Goal: Task Accomplishment & Management: Complete application form

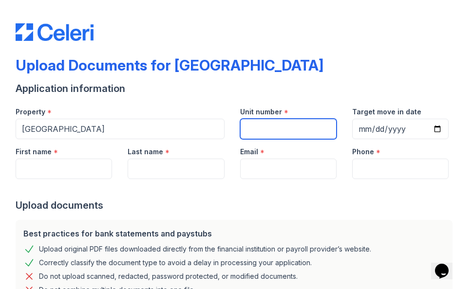
click at [290, 120] on input "Unit number" at bounding box center [288, 129] width 96 height 20
type input "2"
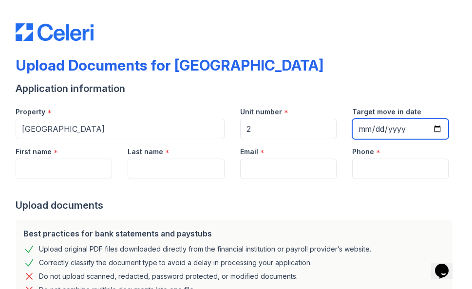
click at [378, 129] on input "Target move in date" at bounding box center [400, 129] width 96 height 20
type input "[DATE]"
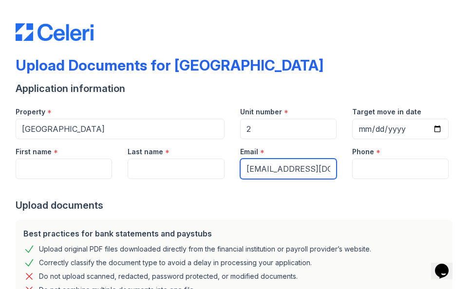
type input "[EMAIL_ADDRESS][DOMAIN_NAME]"
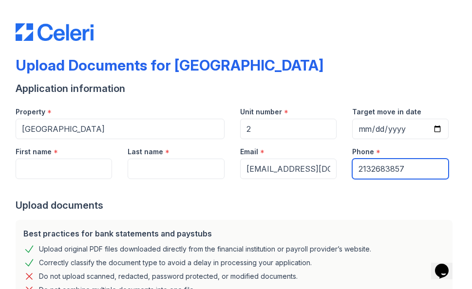
type input "2132683857"
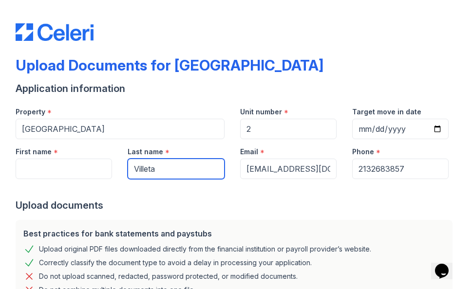
type input "Villeta"
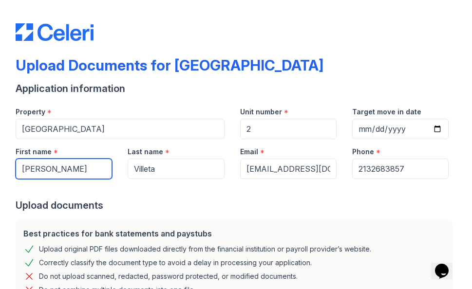
type input "[PERSON_NAME]"
click at [279, 140] on div "Email *" at bounding box center [288, 148] width 96 height 19
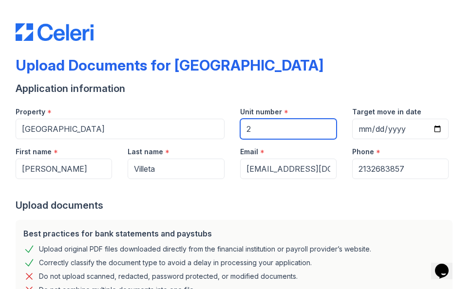
click at [276, 136] on input "2" at bounding box center [288, 129] width 96 height 20
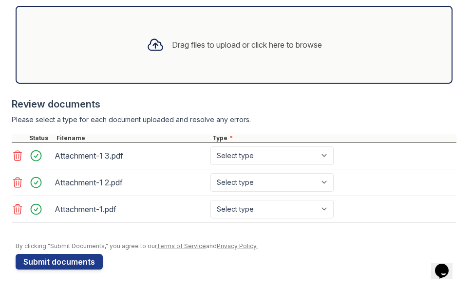
scroll to position [409, 0]
type input "2509a"
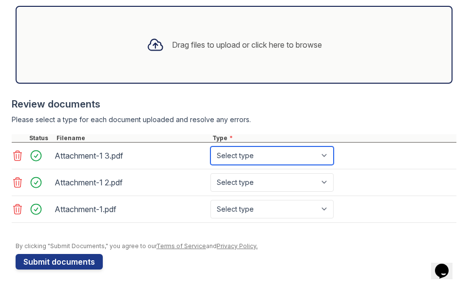
select select "bank_statement"
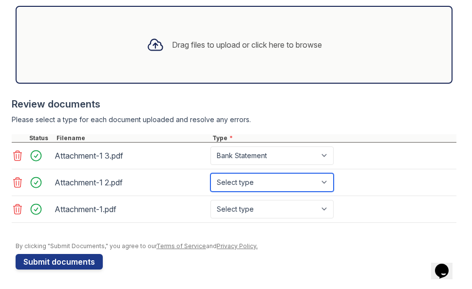
select select "bank_statement"
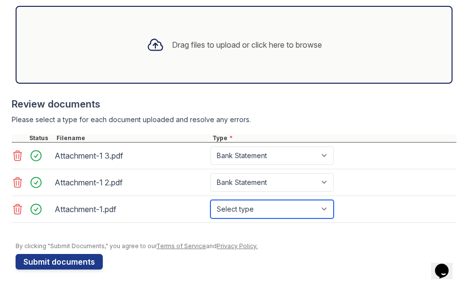
select select "bank_statement"
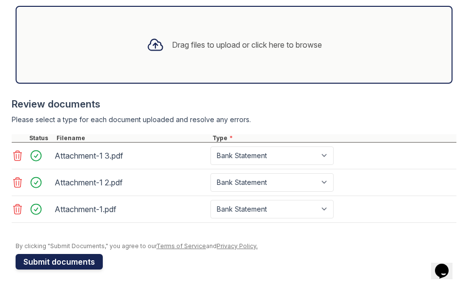
click at [65, 263] on button "Submit documents" at bounding box center [59, 262] width 87 height 16
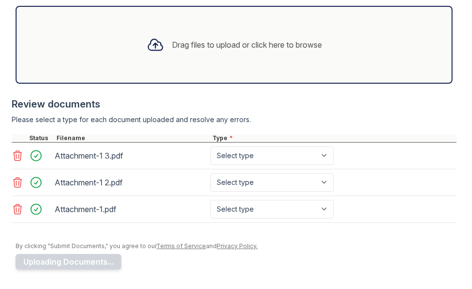
scroll to position [409, 0]
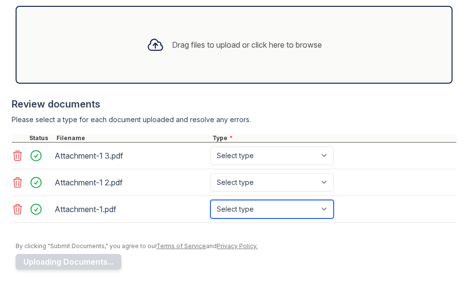
select select "bank_statement"
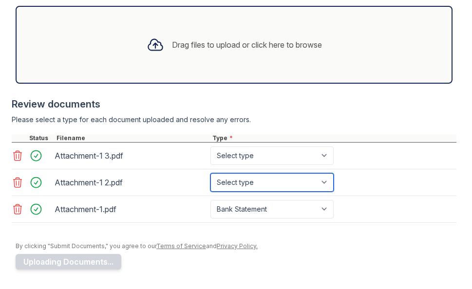
select select "bank_statement"
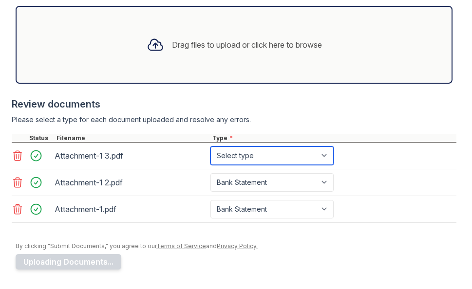
select select "bank_statement"
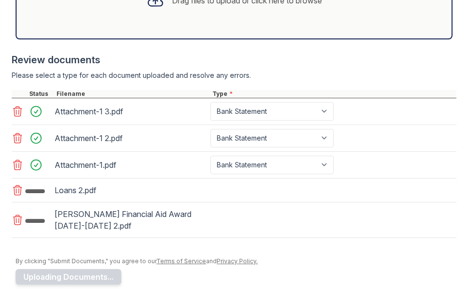
scroll to position [454, 0]
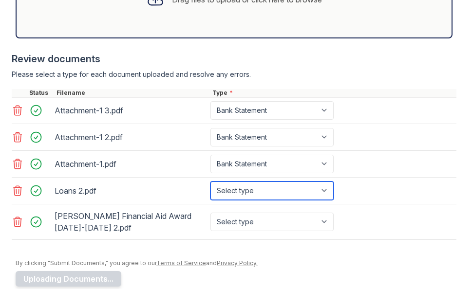
select select "benefit_award_letter"
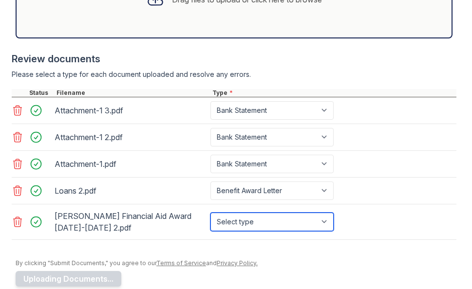
select select "benefit_award_letter"
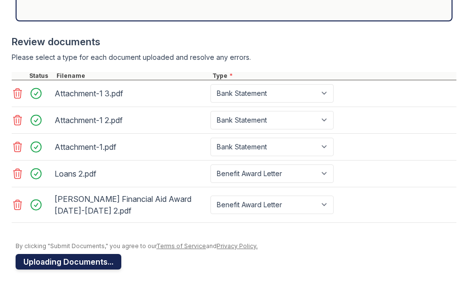
scroll to position [471, 0]
click at [80, 262] on button "Uploading Documents..." at bounding box center [69, 262] width 106 height 16
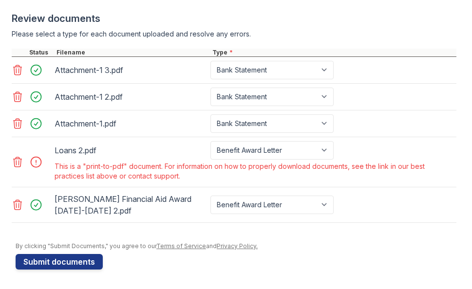
scroll to position [522, 0]
click at [34, 166] on div at bounding box center [38, 162] width 27 height 14
click at [37, 161] on div at bounding box center [38, 162] width 27 height 14
click at [16, 163] on icon at bounding box center [18, 162] width 12 height 12
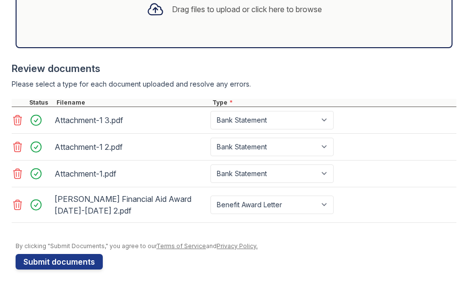
scroll to position [472, 0]
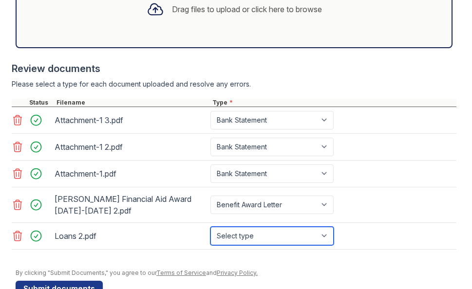
select select "other"
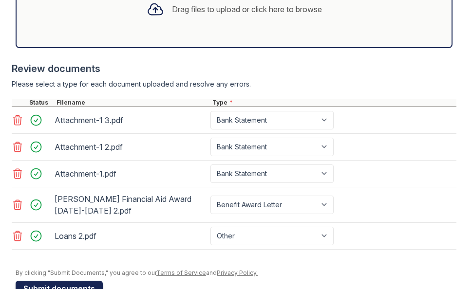
click at [56, 286] on button "Submit documents" at bounding box center [59, 289] width 87 height 16
